Goal: Book appointment/travel/reservation

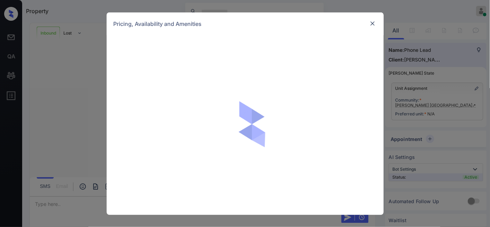
scroll to position [102, 0]
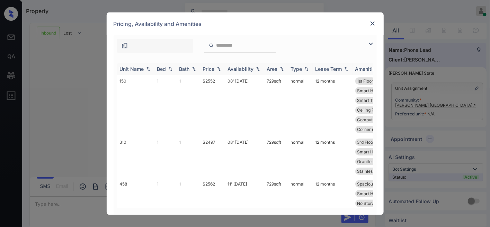
click at [215, 70] on img at bounding box center [218, 68] width 7 height 5
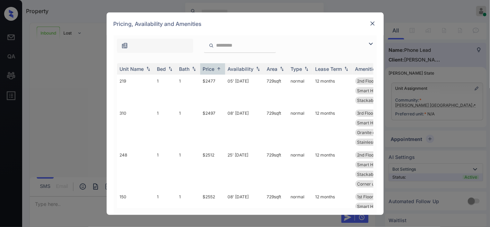
drag, startPoint x: 420, startPoint y: 107, endPoint x: 430, endPoint y: 104, distance: 10.3
click at [420, 107] on div "**********" at bounding box center [245, 113] width 490 height 227
click at [440, 97] on div "**********" at bounding box center [245, 113] width 490 height 227
click at [372, 23] on img at bounding box center [372, 23] width 7 height 7
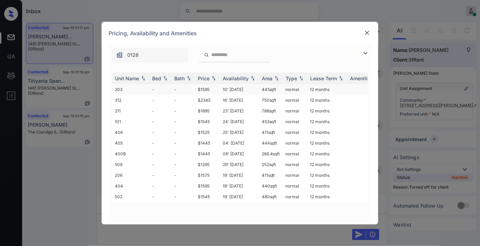
scroll to position [758, 0]
click at [211, 85] on td "$1595" at bounding box center [207, 89] width 25 height 11
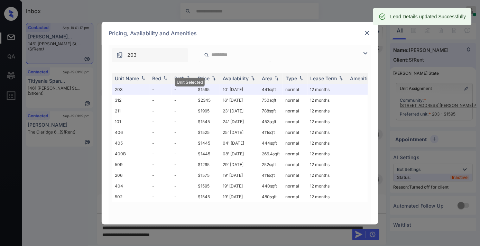
click at [367, 29] on div at bounding box center [367, 33] width 8 height 8
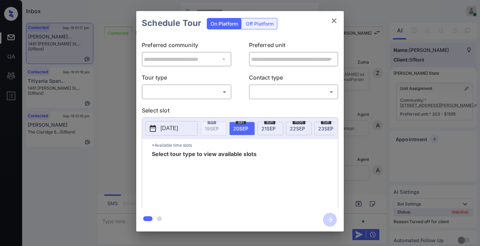
click at [196, 85] on div "​ ​" at bounding box center [187, 91] width 90 height 15
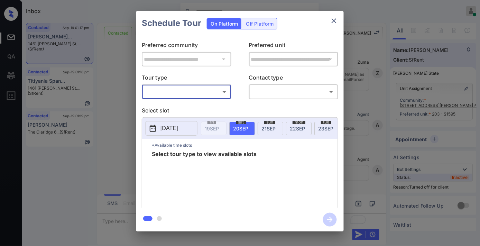
click at [201, 89] on body "Inbox Samantha Soliven Online Set yourself offline Set yourself on break Profil…" at bounding box center [240, 123] width 480 height 246
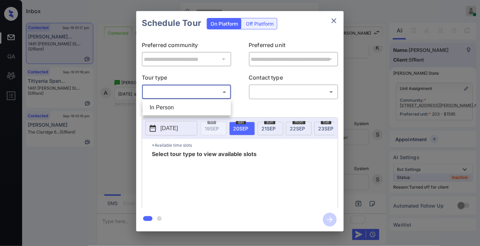
click at [253, 26] on div at bounding box center [240, 123] width 480 height 246
click at [253, 26] on div "Off Platform" at bounding box center [260, 23] width 35 height 11
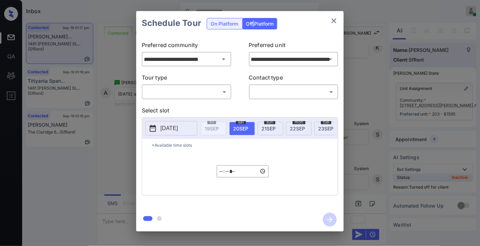
click at [195, 100] on div "**********" at bounding box center [240, 121] width 208 height 173
click at [191, 94] on body "Inbox Samantha Soliven Online Set yourself offline Set yourself on break Profil…" at bounding box center [240, 123] width 480 height 246
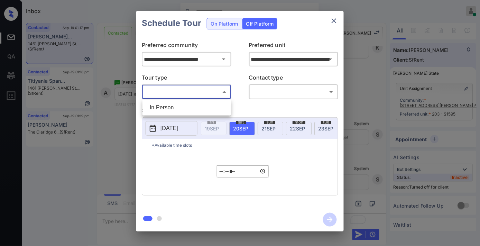
click at [191, 108] on li "In Person" at bounding box center [186, 107] width 85 height 12
type input "********"
click at [272, 85] on div "​ ​" at bounding box center [294, 91] width 90 height 15
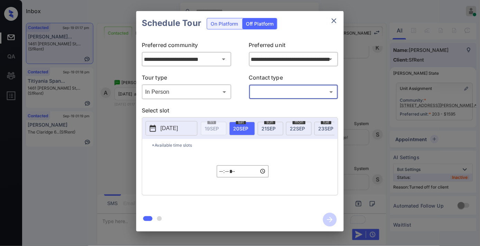
click at [274, 94] on body "Inbox Samantha Soliven Online Set yourself offline Set yourself on break Profil…" at bounding box center [240, 123] width 480 height 246
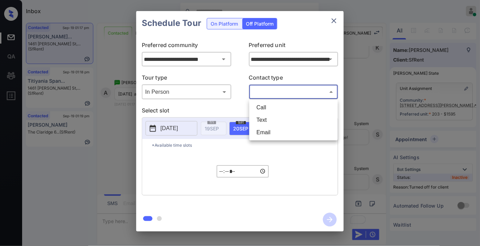
click at [266, 122] on li "Text" at bounding box center [293, 120] width 85 height 12
type input "****"
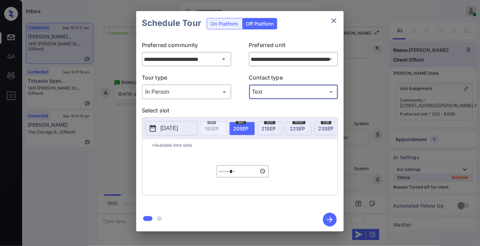
click at [178, 131] on p "[DATE]" at bounding box center [170, 128] width 18 height 8
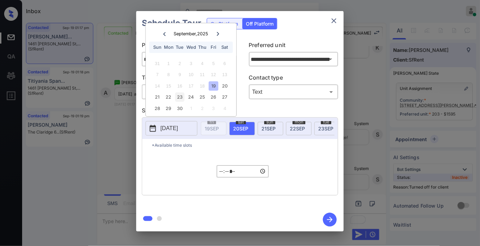
click at [178, 96] on div "23" at bounding box center [179, 97] width 9 height 9
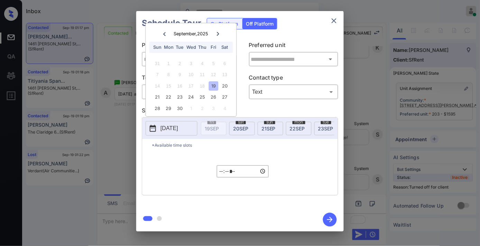
type input "**********"
click at [223, 174] on input "*****" at bounding box center [243, 171] width 52 height 12
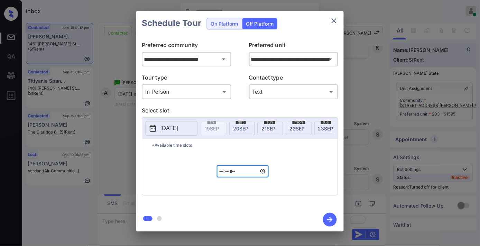
type input "*****"
click at [339, 217] on button "button" at bounding box center [330, 220] width 22 height 18
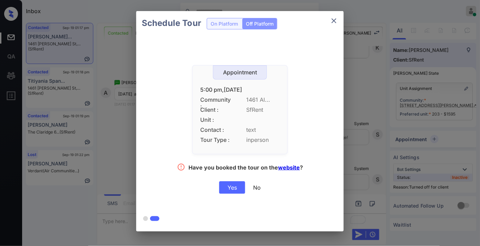
click at [229, 185] on div "Yes" at bounding box center [232, 187] width 26 height 12
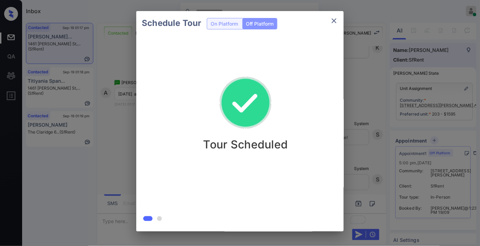
click at [340, 19] on button "close" at bounding box center [334, 21] width 14 height 14
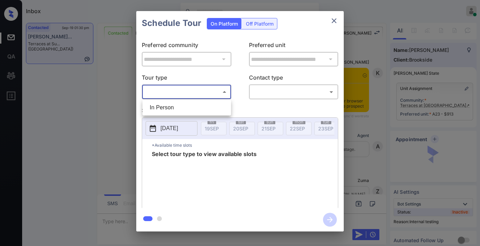
click at [190, 107] on li "In Person" at bounding box center [186, 107] width 85 height 12
type input "********"
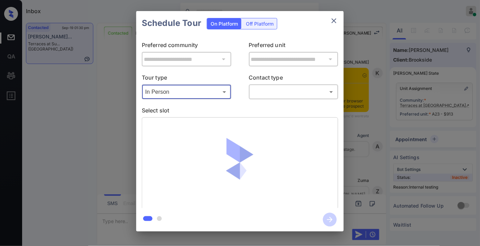
scroll to position [2379, 0]
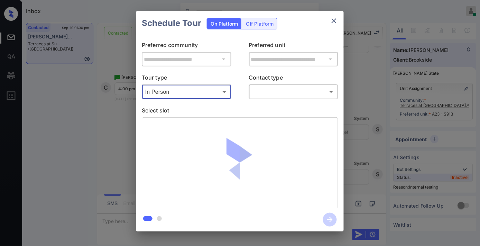
click at [280, 85] on div "​ ​" at bounding box center [294, 91] width 90 height 15
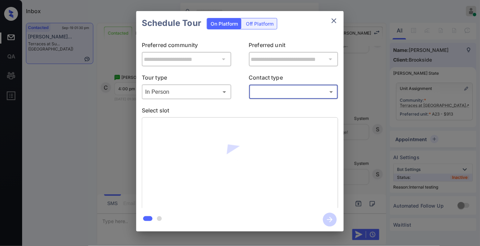
click at [281, 95] on body "Inbox Samantha Soliven Online Set yourself offline Set yourself on break Profil…" at bounding box center [240, 123] width 480 height 246
click at [276, 119] on li "Text" at bounding box center [293, 120] width 85 height 12
type input "****"
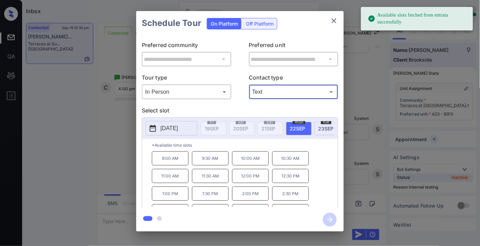
click at [178, 128] on p "[DATE]" at bounding box center [170, 128] width 18 height 8
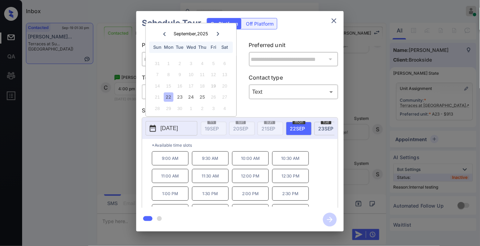
scroll to position [12, 0]
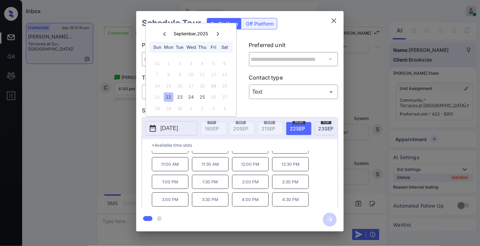
click at [246, 202] on p "4:00 PM" at bounding box center [250, 199] width 37 height 14
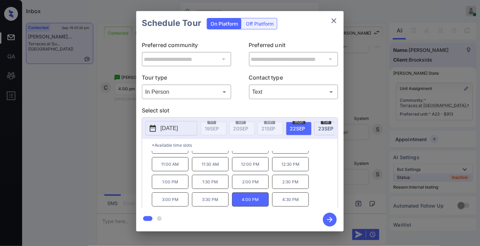
click at [329, 220] on icon "button" at bounding box center [330, 220] width 14 height 14
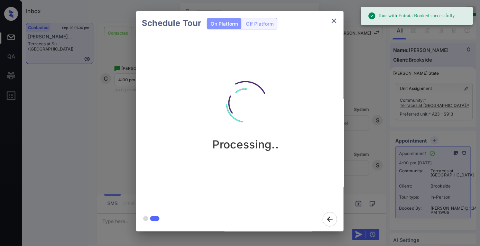
click at [336, 22] on icon "close" at bounding box center [334, 20] width 5 height 5
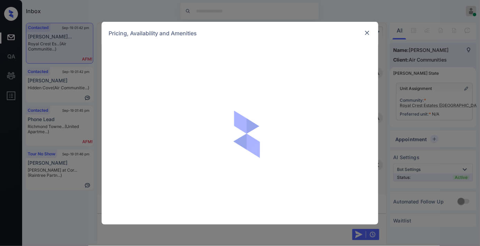
scroll to position [894, 0]
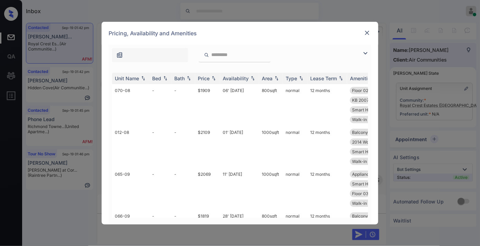
click at [366, 31] on img at bounding box center [367, 32] width 7 height 7
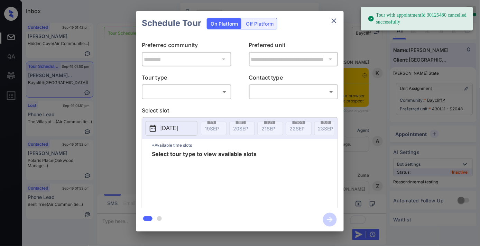
click at [201, 97] on body "Tour with appointmentId 30125480 cancelled successfully Inbox [PERSON_NAME] Onl…" at bounding box center [240, 123] width 480 height 246
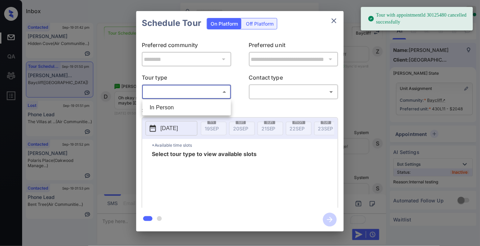
click at [195, 108] on li "In Person" at bounding box center [186, 107] width 85 height 12
type input "********"
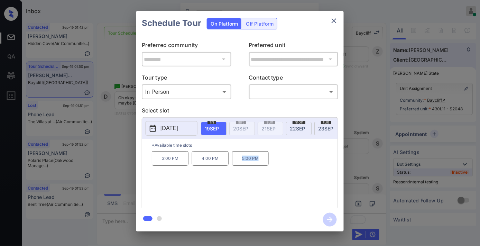
drag, startPoint x: 268, startPoint y: 162, endPoint x: 239, endPoint y: 161, distance: 28.7
click at [239, 161] on p "5:00 PM" at bounding box center [250, 158] width 37 height 15
copy p "5:00 PM"
click at [296, 130] on span "[DATE]" at bounding box center [297, 129] width 15 height 6
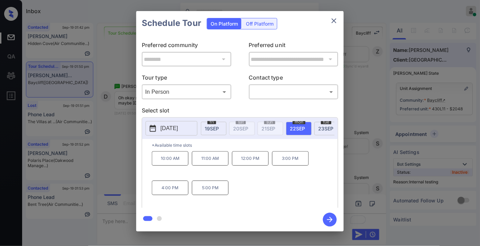
click at [334, 19] on icon "close" at bounding box center [334, 21] width 8 height 8
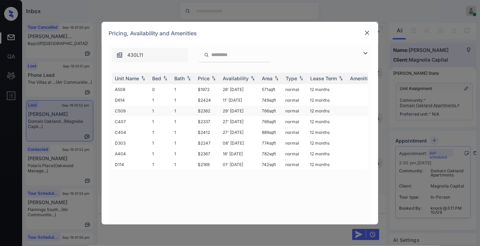
scroll to position [2040, 0]
click at [206, 74] on th "Price" at bounding box center [207, 78] width 25 height 11
drag, startPoint x: 216, startPoint y: 88, endPoint x: 198, endPoint y: 88, distance: 18.3
click at [198, 88] on td "$1972" at bounding box center [207, 89] width 25 height 11
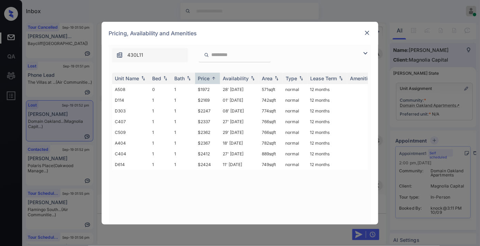
drag, startPoint x: 201, startPoint y: 89, endPoint x: 306, endPoint y: 30, distance: 119.6
click at [306, 22] on div "Pricing, Availability and Amenities" at bounding box center [240, 33] width 277 height 23
click at [364, 31] on img at bounding box center [367, 32] width 7 height 7
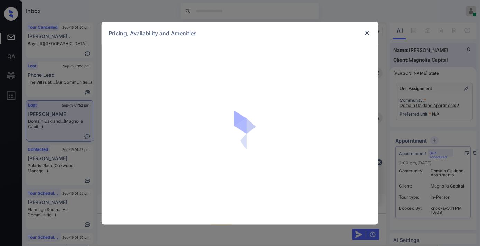
scroll to position [2040, 0]
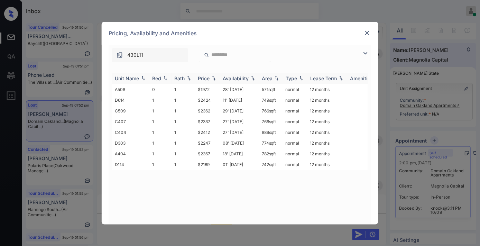
click at [205, 74] on th "Price" at bounding box center [207, 78] width 25 height 11
click at [369, 30] on img at bounding box center [367, 32] width 7 height 7
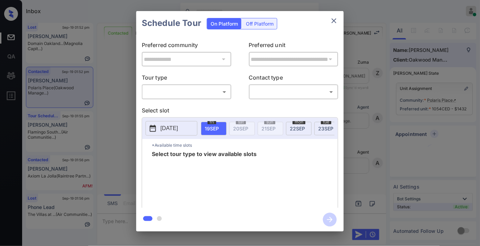
scroll to position [1272, 0]
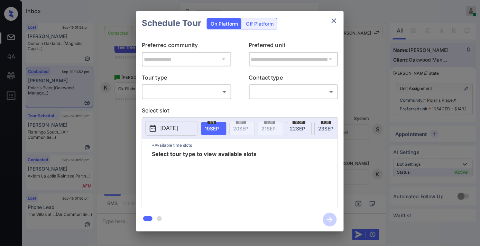
click at [218, 94] on body "Inbox Samantha Soliven Online Set yourself offline Set yourself on break Profil…" at bounding box center [240, 123] width 480 height 246
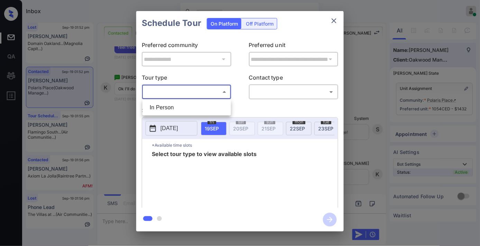
click at [216, 107] on li "In Person" at bounding box center [186, 107] width 85 height 12
type input "********"
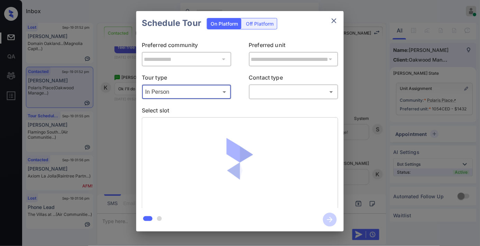
click at [261, 95] on body "Inbox Samantha Soliven Online Set yourself offline Set yourself on break Profil…" at bounding box center [240, 123] width 480 height 246
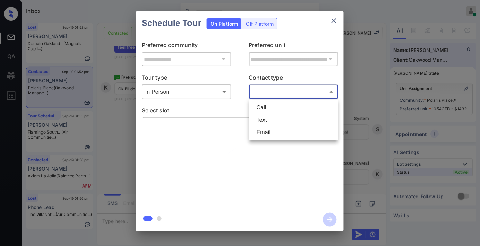
click at [266, 120] on li "Text" at bounding box center [293, 120] width 85 height 12
type input "****"
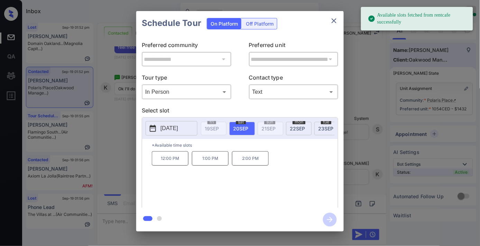
click at [248, 164] on p "2:00 PM" at bounding box center [250, 158] width 37 height 15
click at [332, 221] on icon "button" at bounding box center [330, 220] width 14 height 14
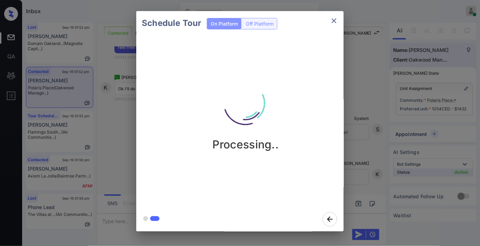
click at [283, 93] on div "Processing.." at bounding box center [246, 110] width 208 height 83
click at [255, 96] on img at bounding box center [245, 103] width 69 height 69
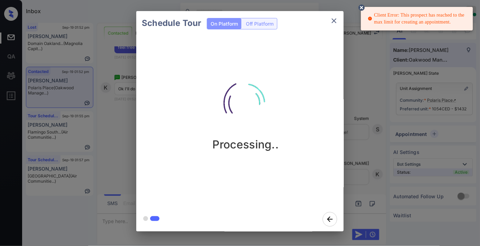
click at [271, 118] on img at bounding box center [245, 103] width 69 height 69
click at [360, 7] on icon at bounding box center [362, 7] width 6 height 6
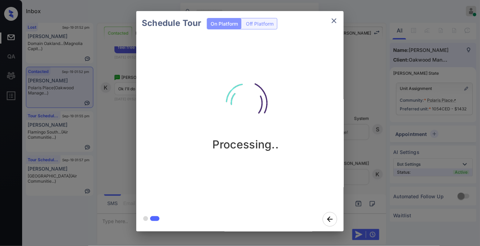
click at [333, 22] on icon "close" at bounding box center [334, 20] width 5 height 5
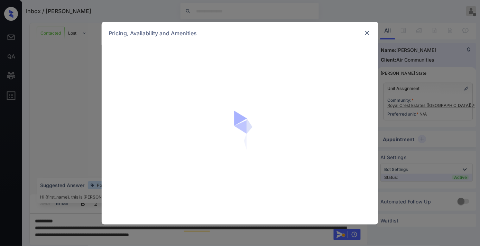
scroll to position [867, 0]
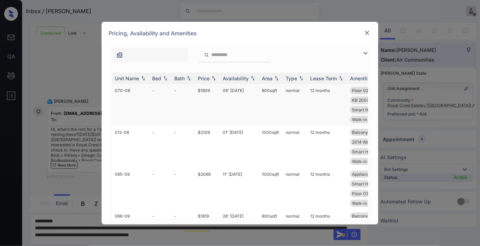
click at [202, 76] on div "Price" at bounding box center [204, 78] width 12 height 6
click at [206, 76] on div "Price" at bounding box center [204, 78] width 12 height 6
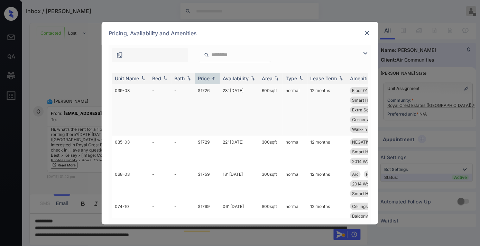
click at [265, 89] on td "600 sqft" at bounding box center [271, 110] width 24 height 52
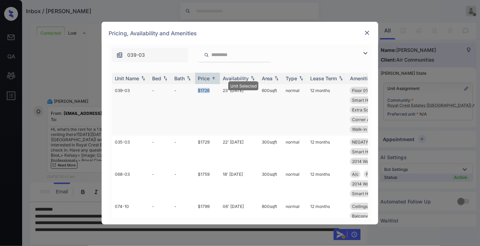
drag, startPoint x: 209, startPoint y: 89, endPoint x: 196, endPoint y: 89, distance: 13.1
click at [196, 89] on td "$1726" at bounding box center [207, 110] width 25 height 52
copy td "$1726"
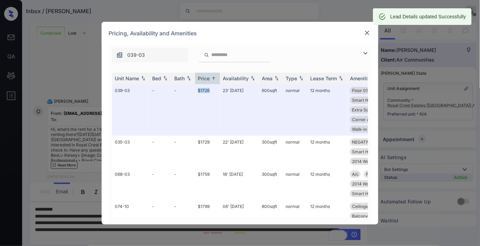
click at [367, 35] on img at bounding box center [367, 32] width 7 height 7
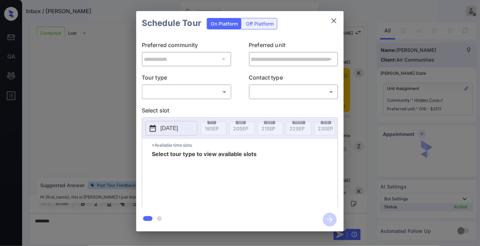
scroll to position [1873, 0]
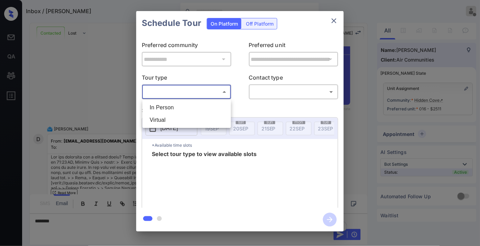
click at [206, 89] on body "Inbox / [PERSON_NAME] [PERSON_NAME] Offline Set yourself online Set yourself on…" at bounding box center [240, 123] width 480 height 246
click at [192, 102] on li "In Person" at bounding box center [186, 107] width 85 height 12
type input "********"
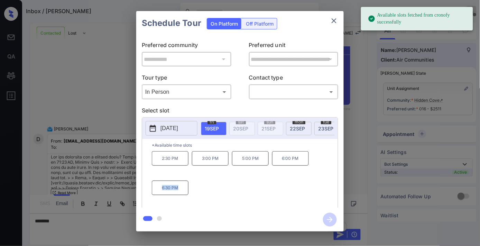
drag, startPoint x: 183, startPoint y: 192, endPoint x: 161, endPoint y: 194, distance: 22.6
click at [161, 194] on p "6:30 PM" at bounding box center [170, 188] width 37 height 15
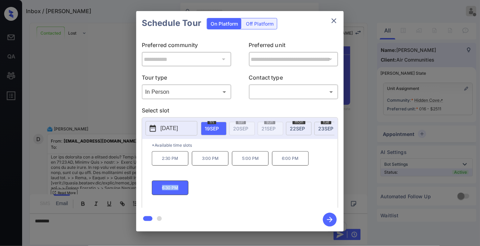
copy p "6:30 PM"
click at [337, 21] on icon "close" at bounding box center [334, 21] width 8 height 8
